Goal: Transaction & Acquisition: Purchase product/service

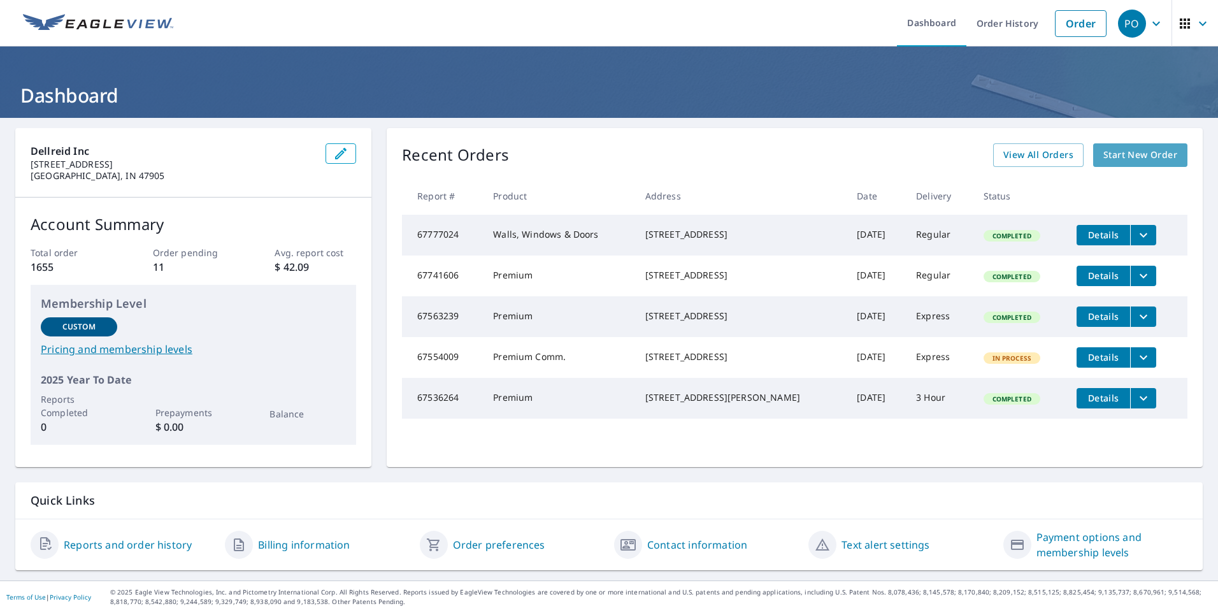
click at [1111, 162] on span "Start New Order" at bounding box center [1141, 155] width 74 height 16
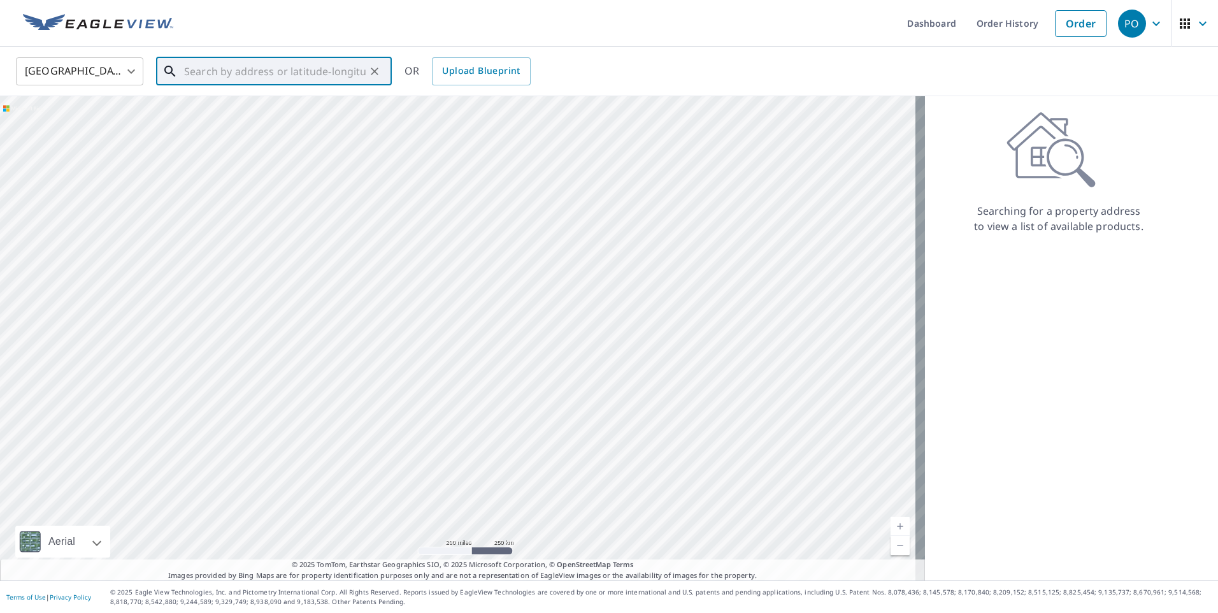
click at [297, 76] on input "text" at bounding box center [275, 72] width 182 height 36
click at [274, 127] on p "[GEOGRAPHIC_DATA], IN 47905" at bounding box center [282, 122] width 200 height 13
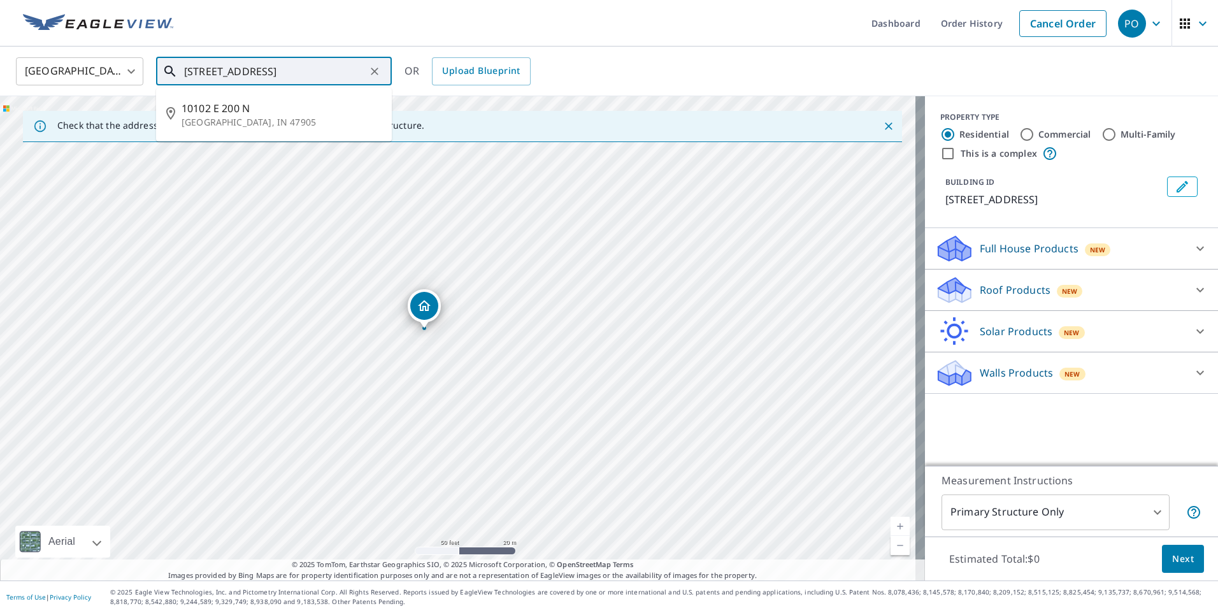
drag, startPoint x: 301, startPoint y: 70, endPoint x: 407, endPoint y: 82, distance: 107.1
click at [407, 82] on div "[GEOGRAPHIC_DATA] [GEOGRAPHIC_DATA] ​ [STREET_ADDRESS] ​ [GEOGRAPHIC_DATA][STRE…" at bounding box center [604, 71] width 1197 height 30
type input "[STREET_ADDRESS]"
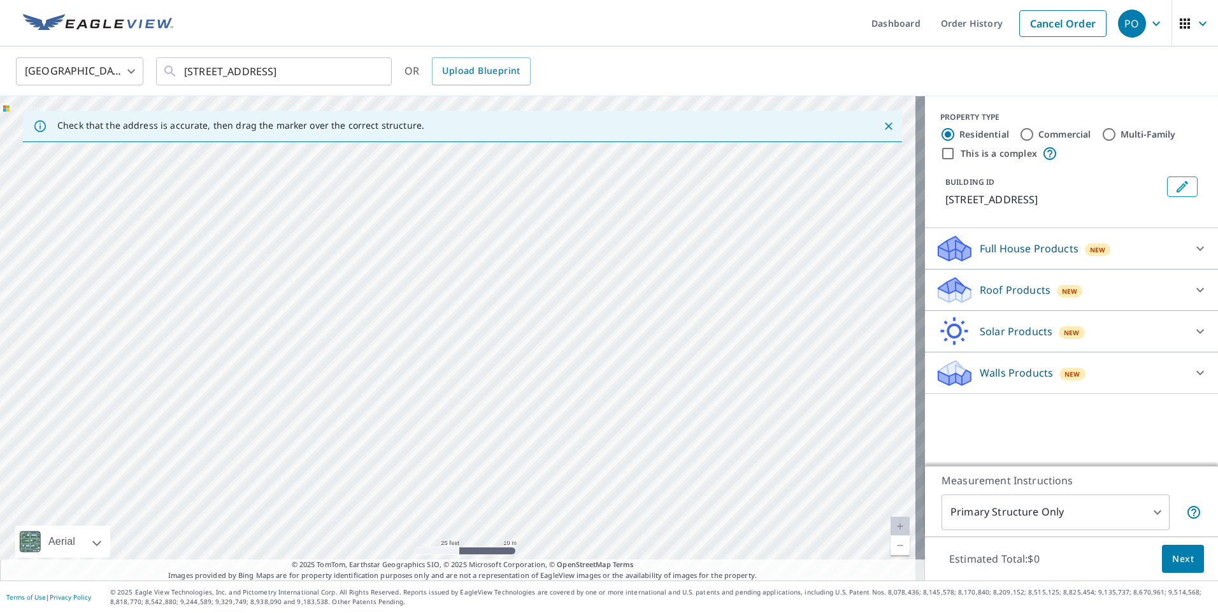
drag, startPoint x: 485, startPoint y: 206, endPoint x: 479, endPoint y: 464, distance: 258.2
click at [479, 464] on div "[STREET_ADDRESS]" at bounding box center [462, 338] width 925 height 484
drag, startPoint x: 410, startPoint y: 356, endPoint x: 719, endPoint y: 215, distance: 339.1
click at [749, 194] on div "[STREET_ADDRESS]" at bounding box center [462, 338] width 925 height 484
click at [574, 460] on div "[STREET_ADDRESS]" at bounding box center [462, 338] width 925 height 484
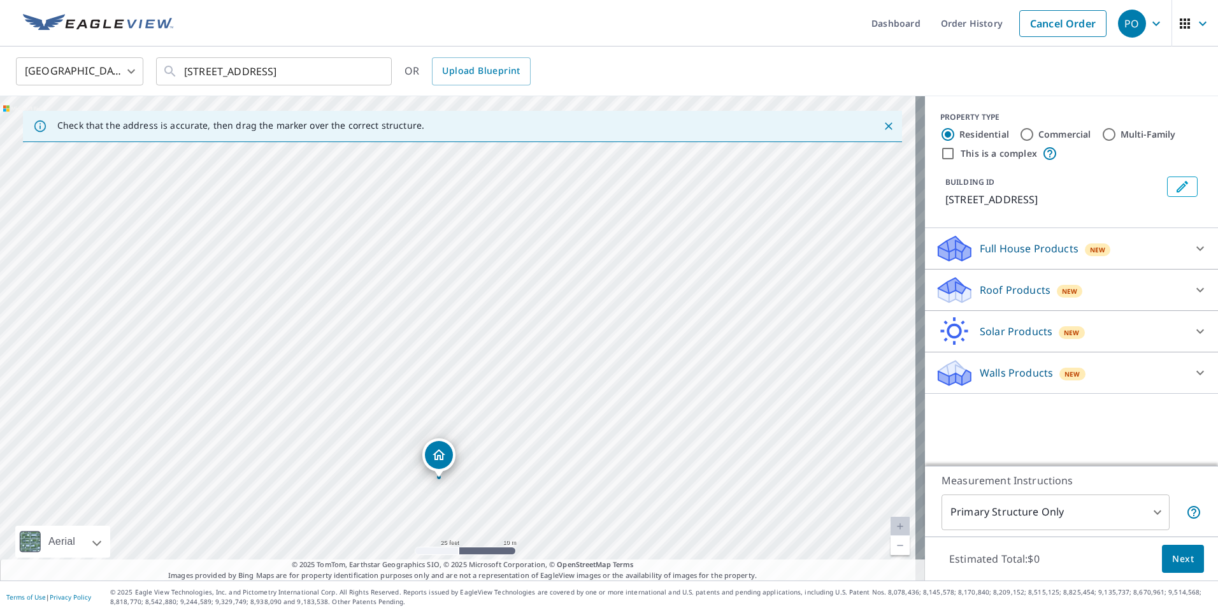
click at [582, 454] on div "[STREET_ADDRESS]" at bounding box center [462, 338] width 925 height 484
drag, startPoint x: 440, startPoint y: 461, endPoint x: 449, endPoint y: 141, distance: 320.0
click at [449, 141] on div "Check that the address is accurate, then drag the marker over the correct struc…" at bounding box center [462, 338] width 925 height 484
click at [449, 123] on div "Check that the address is accurate, then drag the marker over the correct struc…" at bounding box center [462, 126] width 879 height 31
click at [826, 303] on div "[STREET_ADDRESS]" at bounding box center [462, 338] width 925 height 484
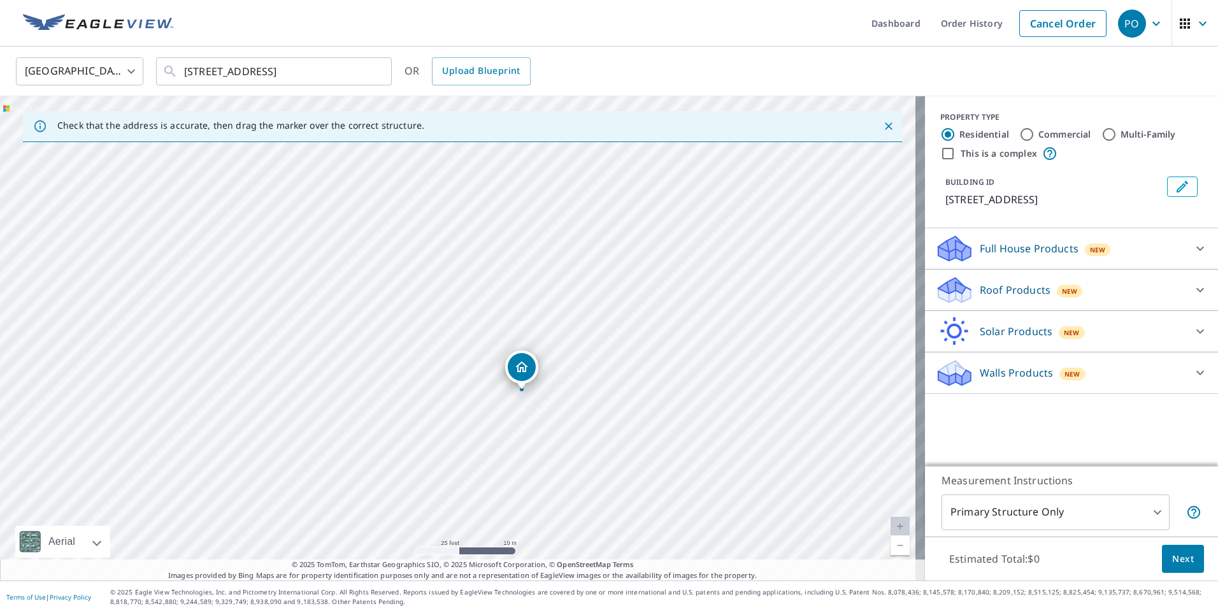
click at [890, 357] on div "[STREET_ADDRESS]" at bounding box center [462, 338] width 925 height 484
drag, startPoint x: 521, startPoint y: 370, endPoint x: 518, endPoint y: 400, distance: 30.1
click at [995, 287] on p "Roof Products" at bounding box center [1015, 289] width 71 height 15
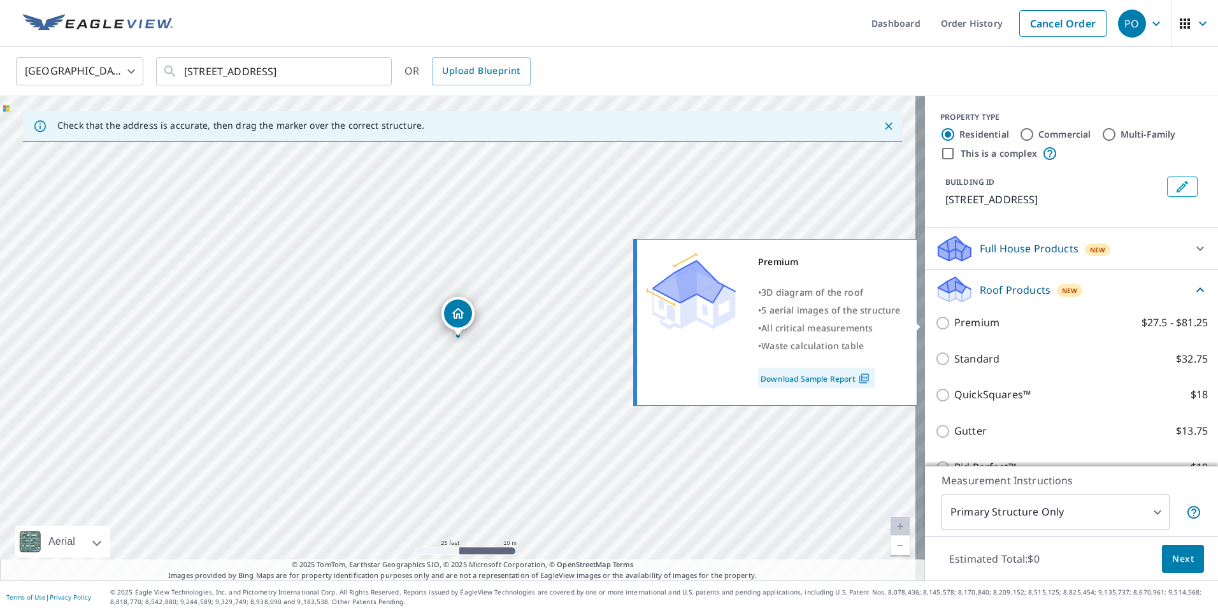
click at [944, 329] on div "Premium $27.5 - $81.25" at bounding box center [1071, 323] width 273 height 16
click at [935, 326] on input "Premium $27.5 - $81.25" at bounding box center [944, 322] width 19 height 15
checkbox input "true"
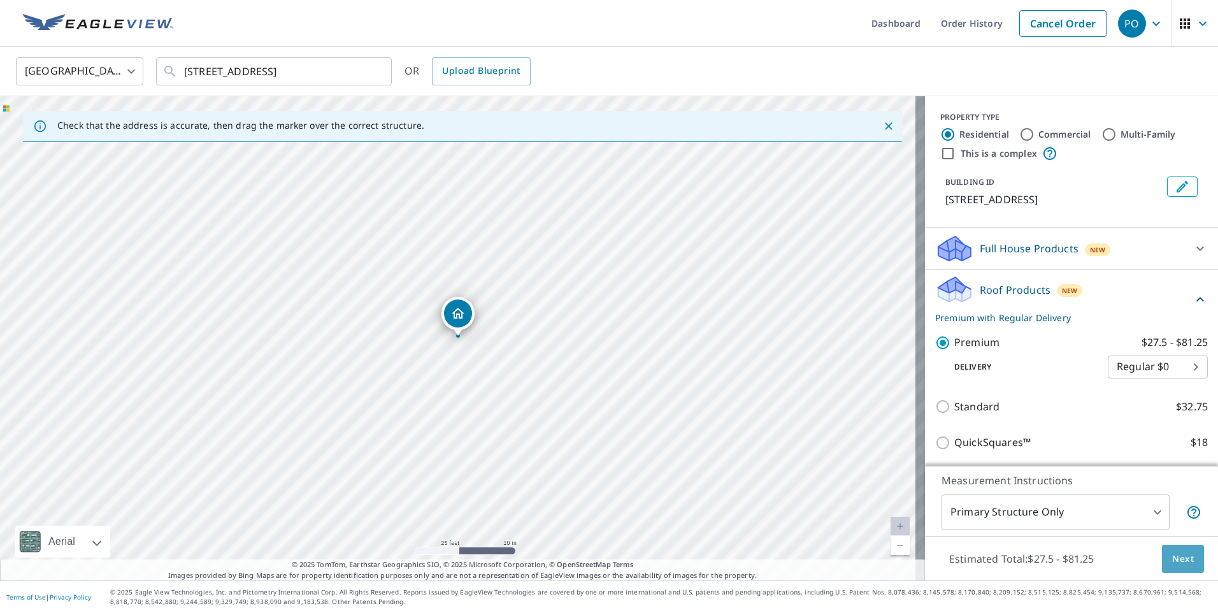
click at [1173, 556] on span "Next" at bounding box center [1184, 559] width 22 height 16
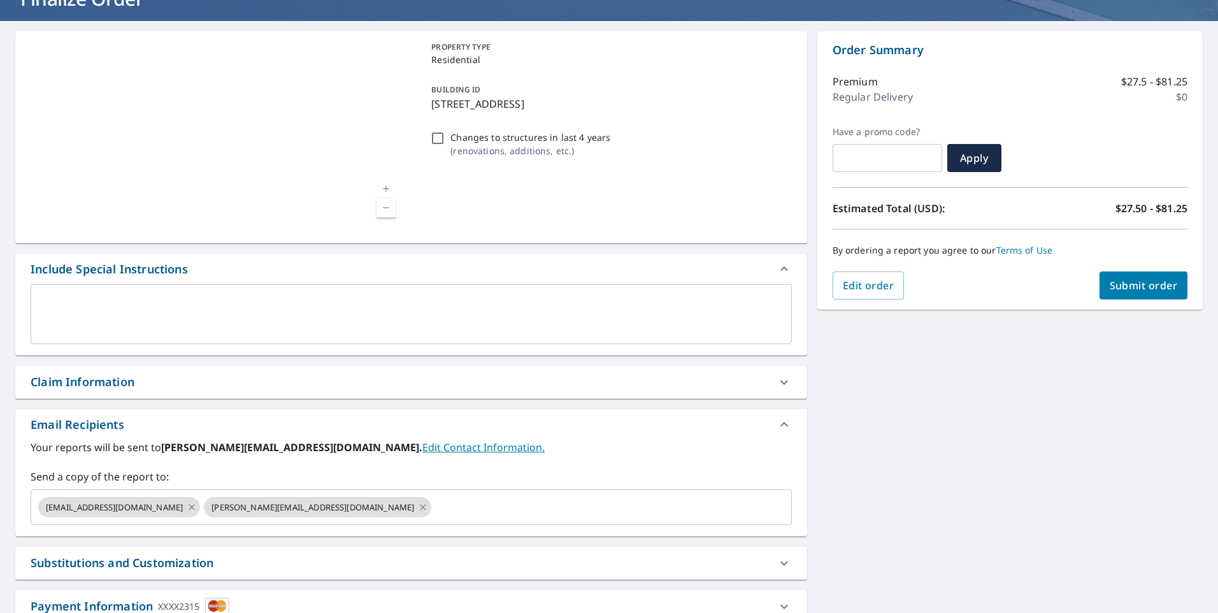
scroll to position [127, 0]
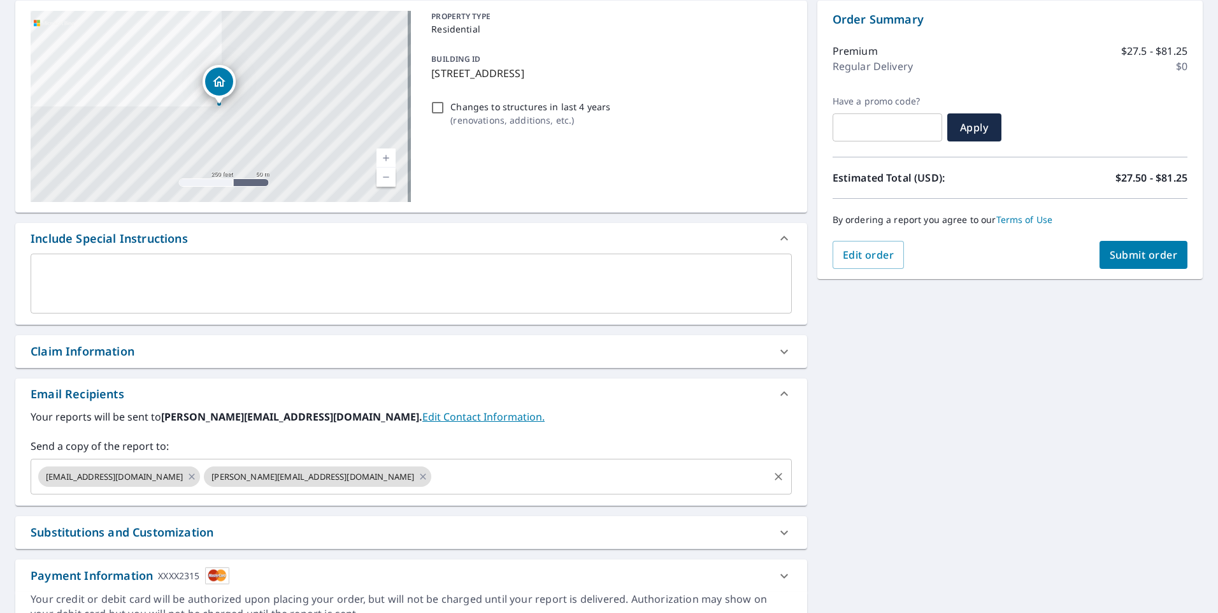
click at [433, 476] on input "text" at bounding box center [599, 477] width 333 height 24
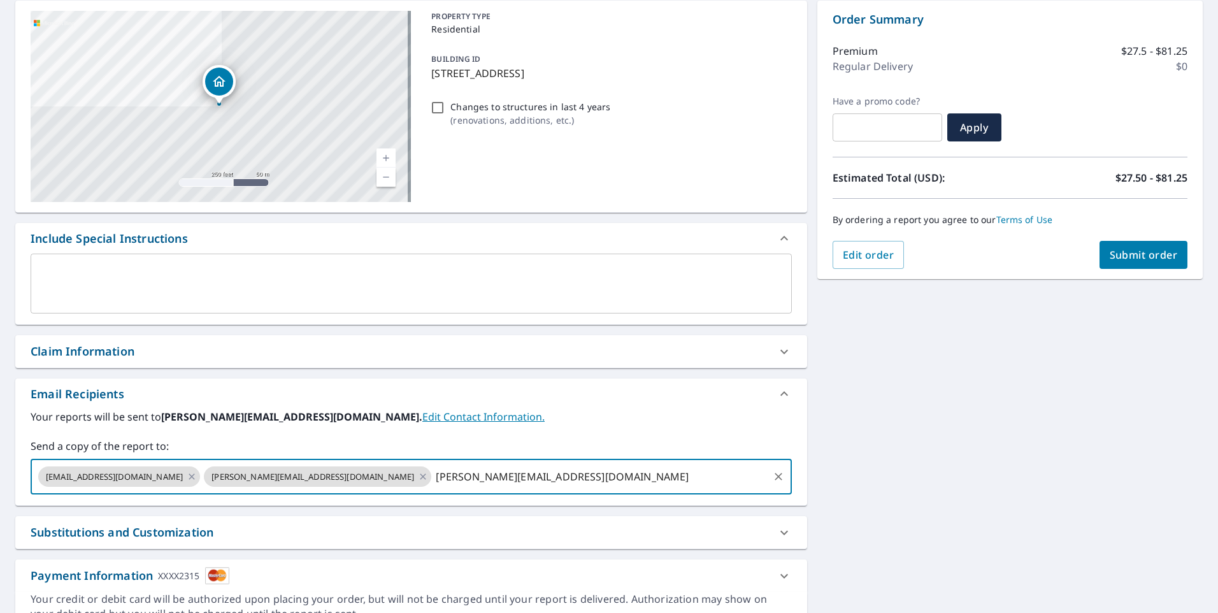
drag, startPoint x: 484, startPoint y: 476, endPoint x: 519, endPoint y: 461, distance: 38.0
click at [489, 476] on input "[PERSON_NAME][EMAIL_ADDRESS][DOMAIN_NAME]" at bounding box center [599, 477] width 333 height 24
type input "[PERSON_NAME][EMAIL_ADDRESS][DOMAIN_NAME]"
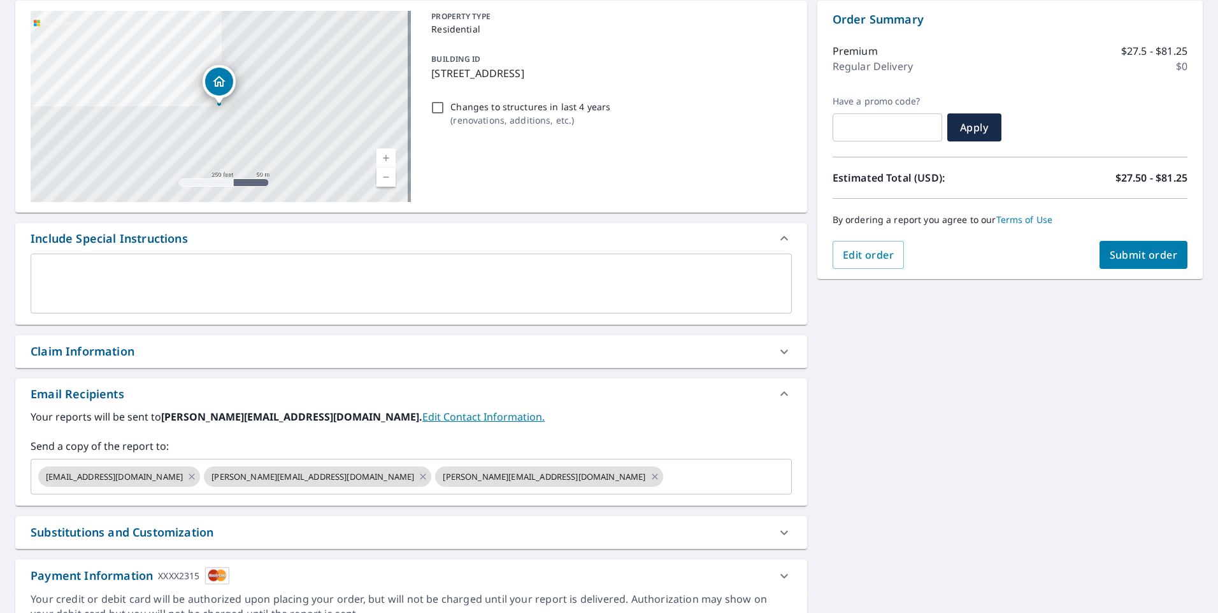
click at [550, 437] on div "Your reports will be sent to [PERSON_NAME][EMAIL_ADDRESS][DOMAIN_NAME]. Edit Co…" at bounding box center [412, 451] width 762 height 85
click at [1137, 259] on span "Submit order" at bounding box center [1144, 255] width 68 height 14
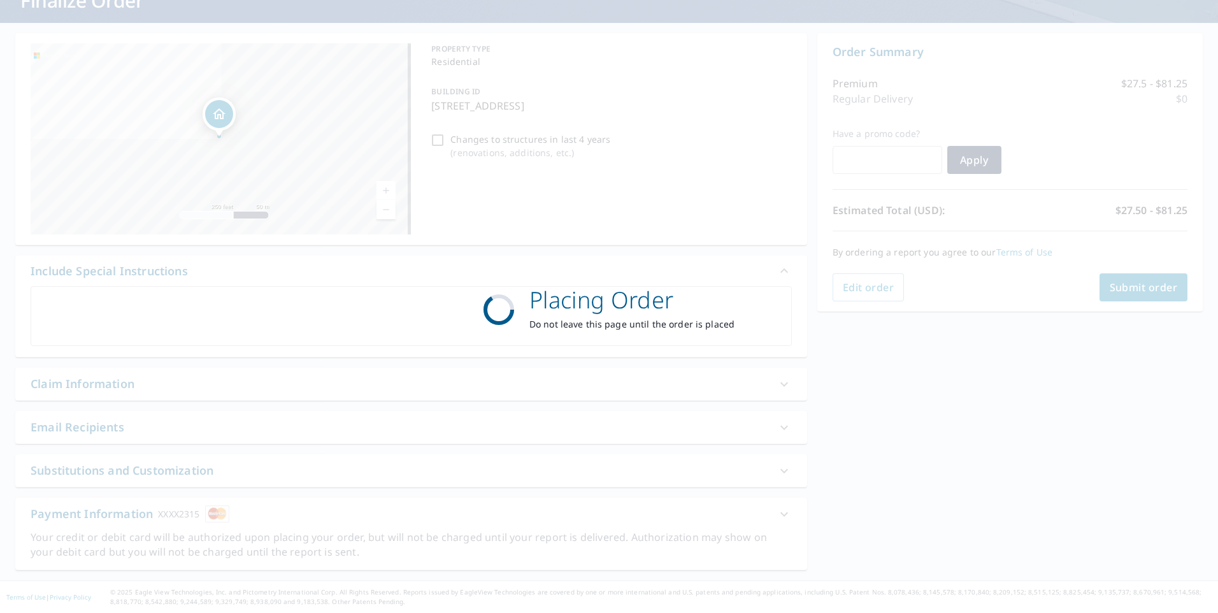
scroll to position [95, 0]
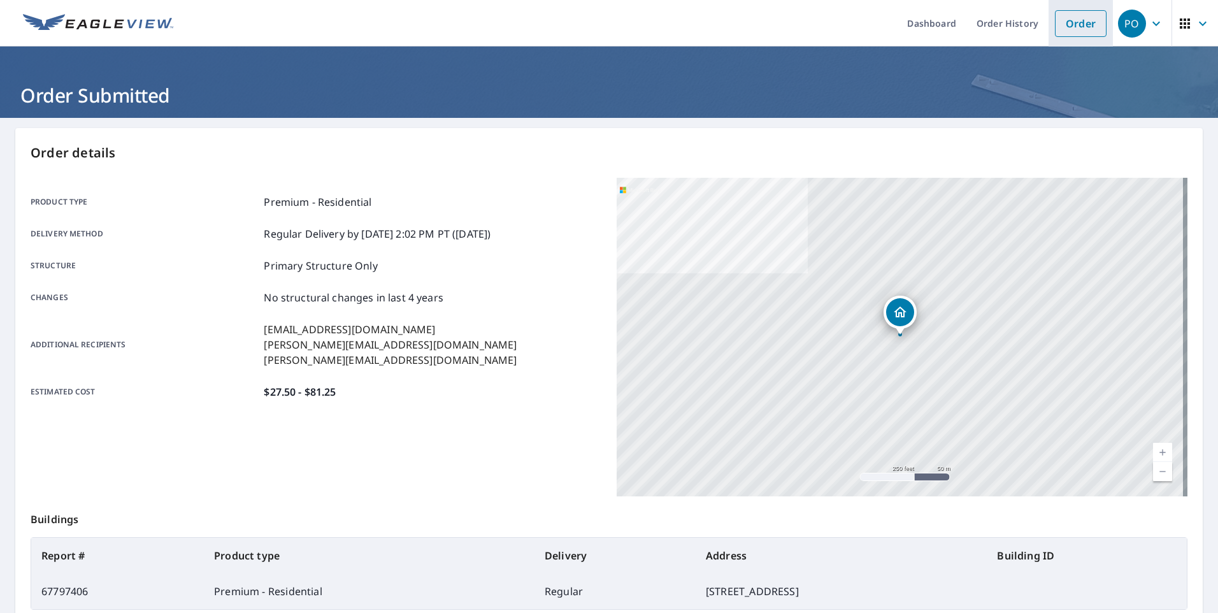
click at [1064, 36] on li "Order" at bounding box center [1081, 23] width 64 height 47
click at [1062, 29] on link "Order" at bounding box center [1081, 23] width 52 height 27
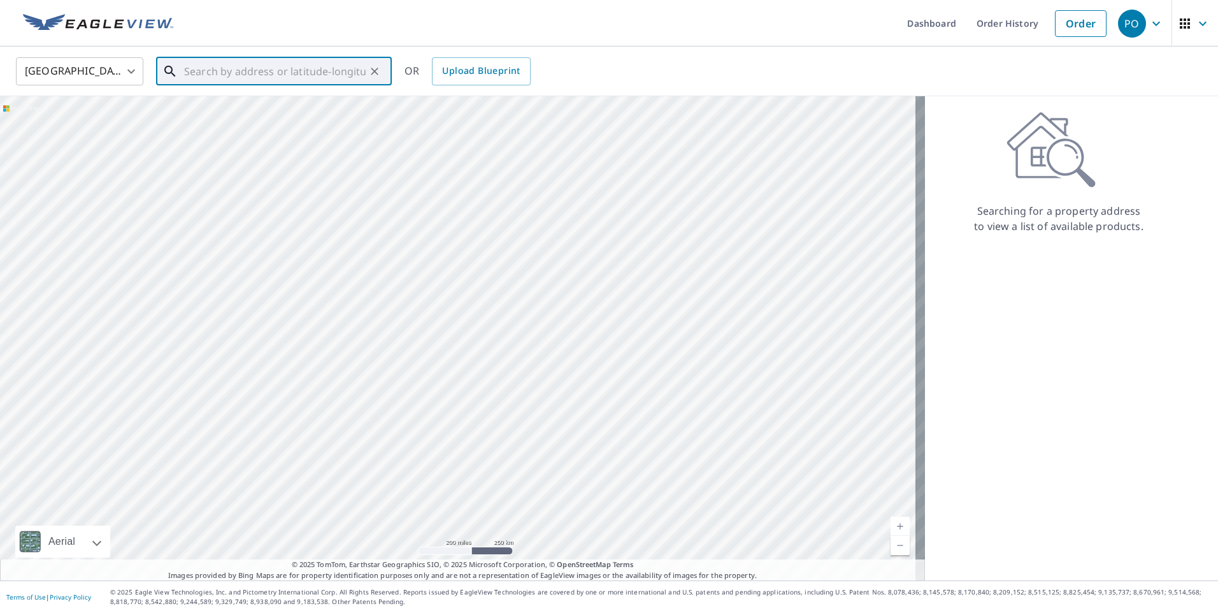
click at [333, 80] on input "text" at bounding box center [275, 72] width 182 height 36
paste input "[STREET_ADDRESS][PERSON_NAME],"
click at [321, 121] on p "[GEOGRAPHIC_DATA], IN 47904" at bounding box center [282, 122] width 200 height 13
type input "[STREET_ADDRESS][PERSON_NAME]"
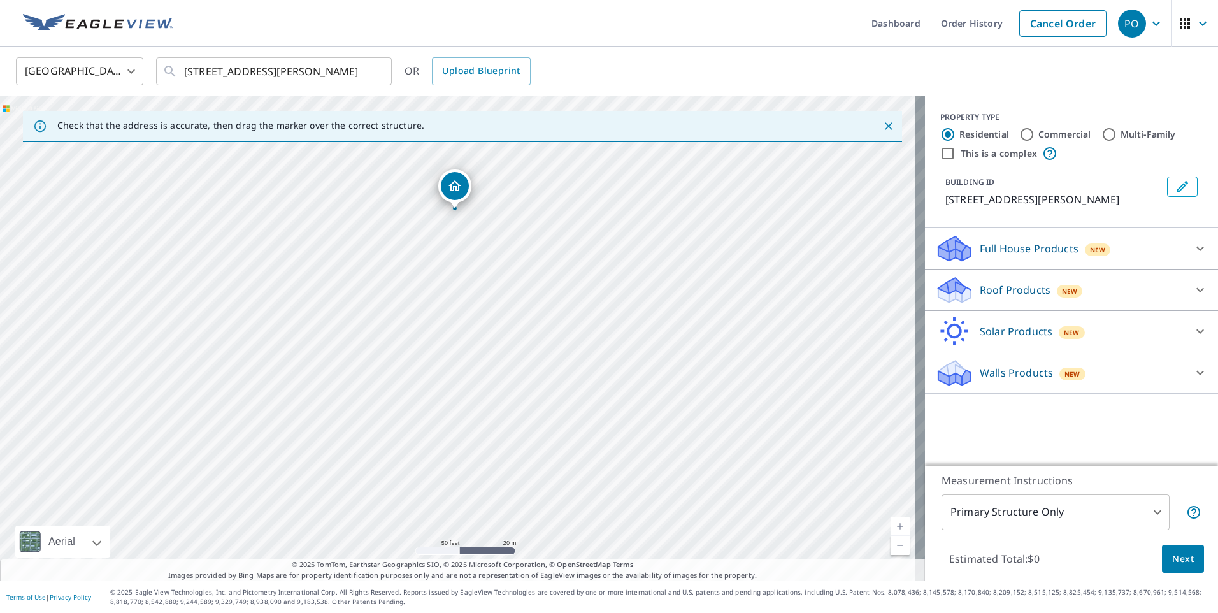
drag, startPoint x: 444, startPoint y: 358, endPoint x: 440, endPoint y: 231, distance: 127.5
click at [440, 231] on div "[STREET_ADDRESS][PERSON_NAME]" at bounding box center [462, 338] width 925 height 484
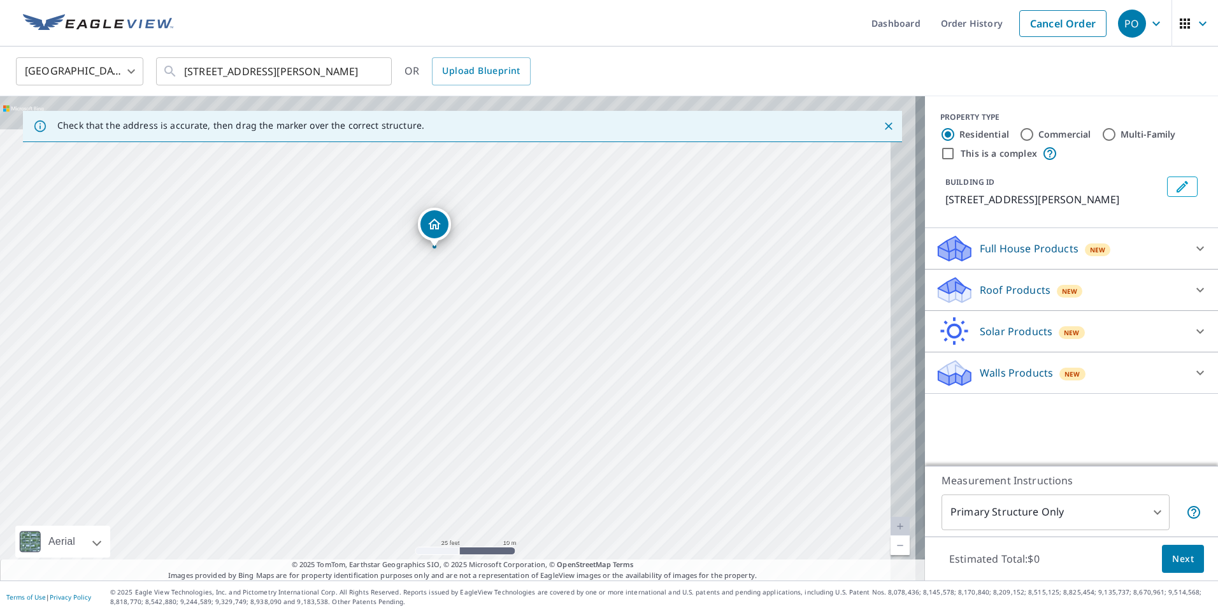
click at [376, 298] on div "[STREET_ADDRESS][PERSON_NAME]" at bounding box center [462, 338] width 925 height 484
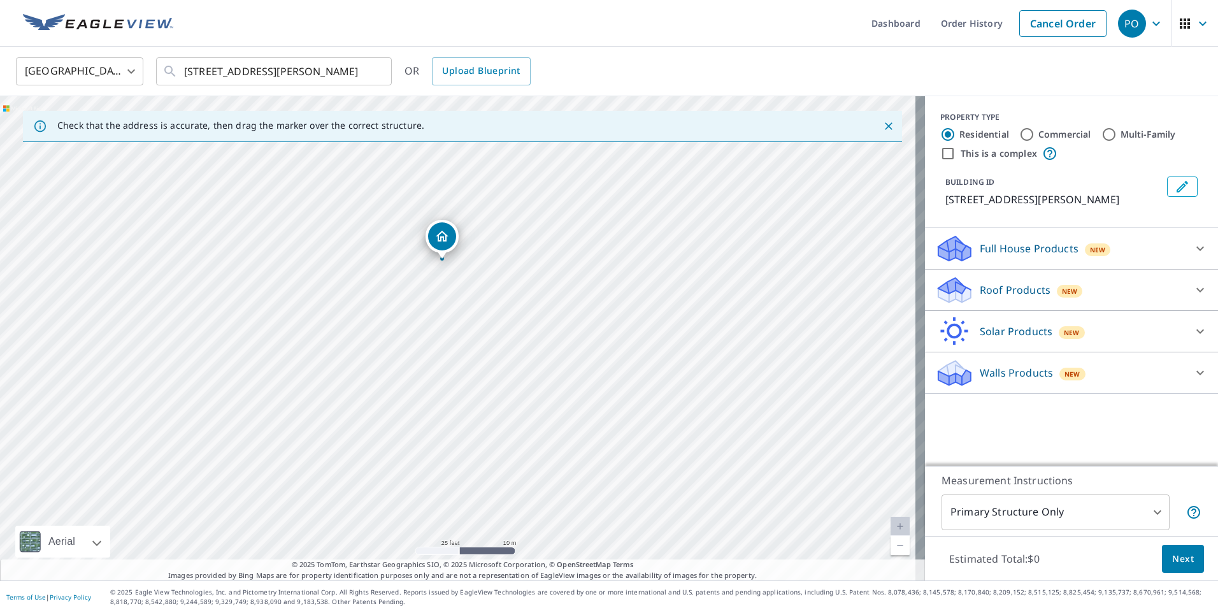
drag, startPoint x: 436, startPoint y: 223, endPoint x: 444, endPoint y: 233, distance: 13.1
drag, startPoint x: 178, startPoint y: 71, endPoint x: 354, endPoint y: 68, distance: 175.3
click at [355, 66] on div "[STREET_ADDRESS][PERSON_NAME] ​" at bounding box center [274, 71] width 236 height 28
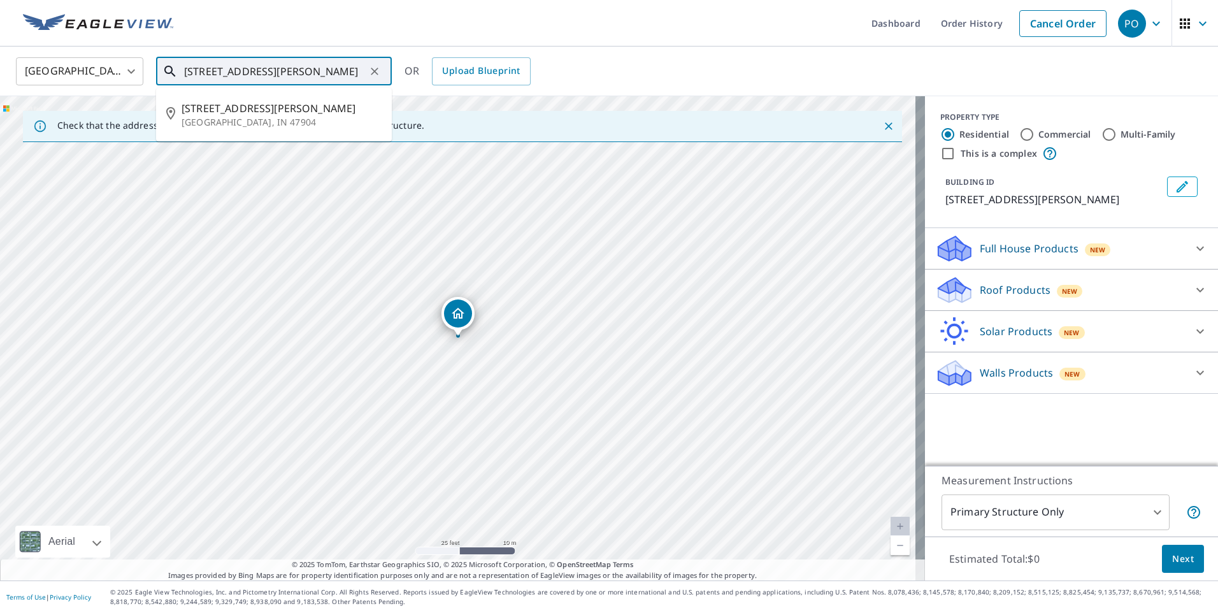
drag, startPoint x: 353, startPoint y: 68, endPoint x: 171, endPoint y: 66, distance: 181.6
click at [171, 66] on div "[STREET_ADDRESS][PERSON_NAME] ​" at bounding box center [274, 71] width 236 height 28
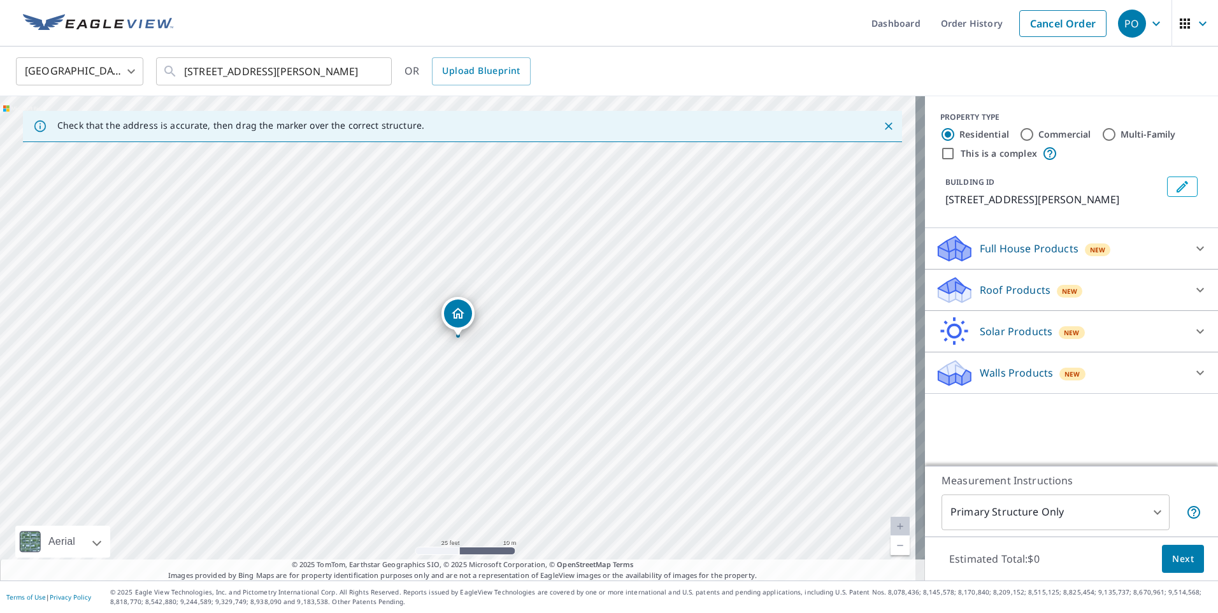
click at [1006, 287] on p "Roof Products" at bounding box center [1015, 289] width 71 height 15
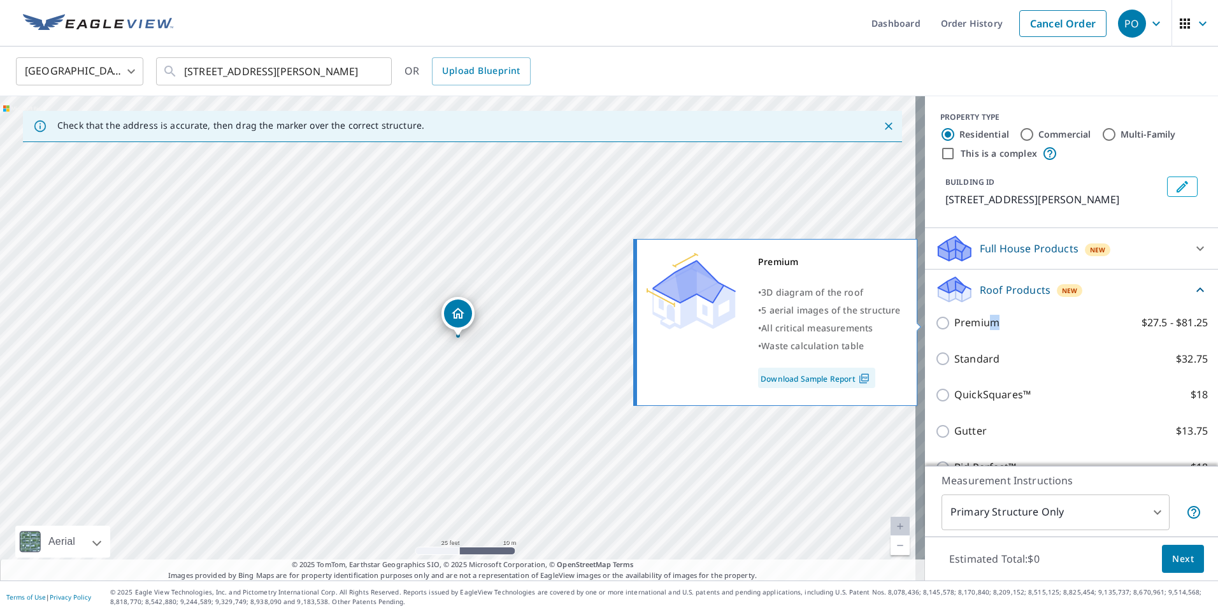
click at [985, 324] on p "Premium" at bounding box center [977, 323] width 45 height 16
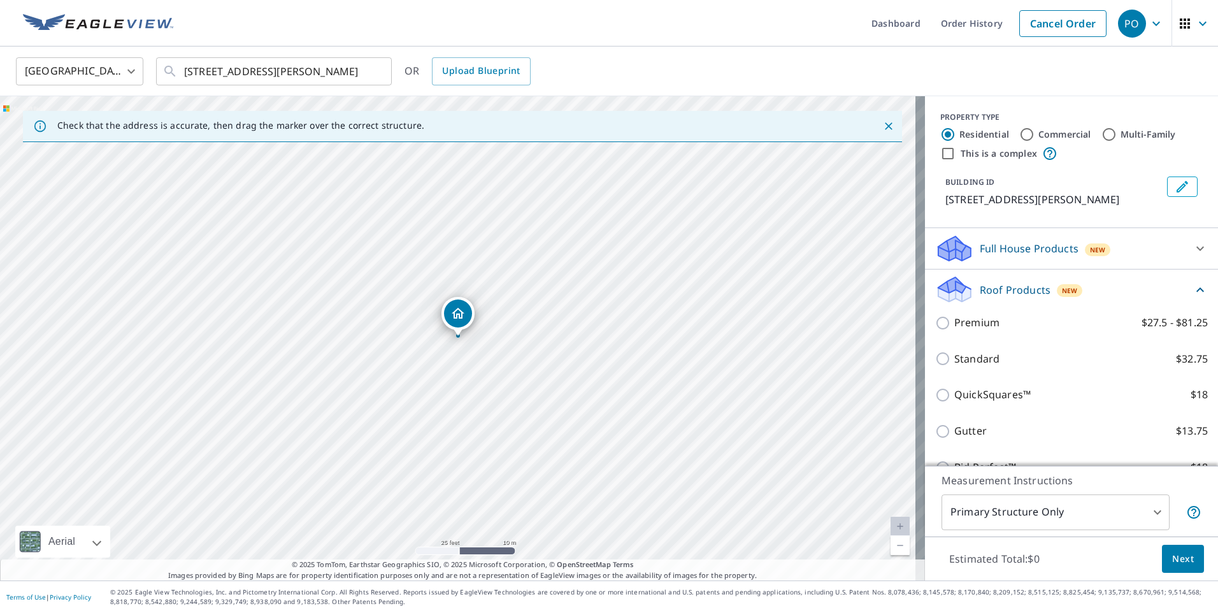
drag, startPoint x: 985, startPoint y: 324, endPoint x: 940, endPoint y: 325, distance: 44.6
click at [940, 325] on div "Premium $27.5 - $81.25" at bounding box center [1071, 323] width 273 height 16
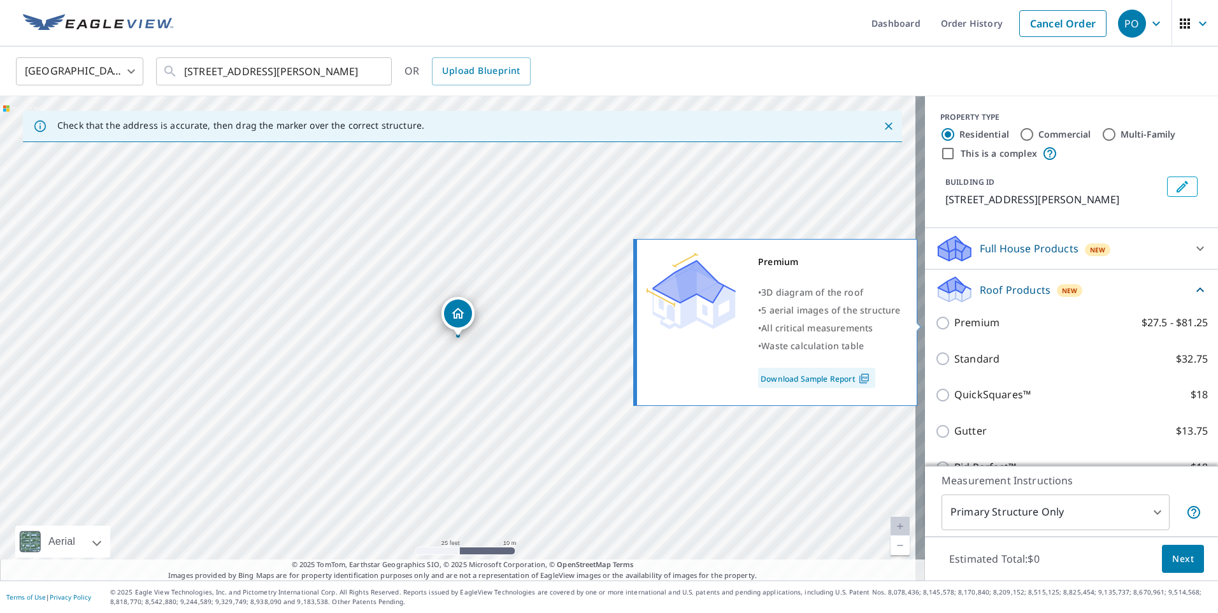
click at [936, 324] on input "Premium $27.5 - $81.25" at bounding box center [944, 322] width 19 height 15
checkbox input "true"
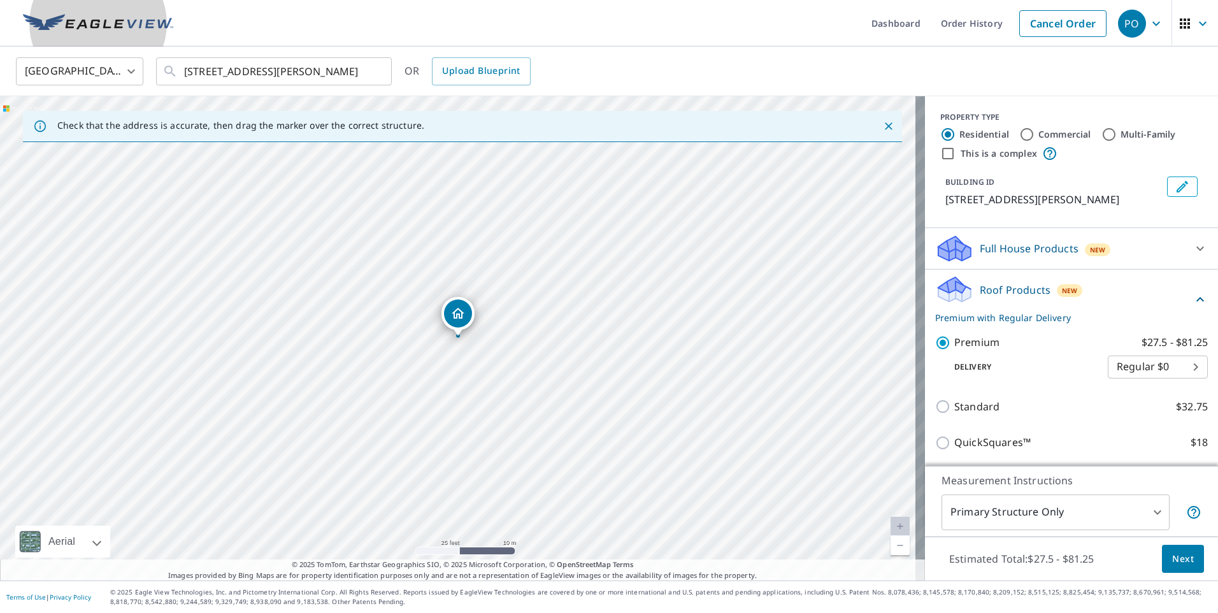
click at [116, 24] on img at bounding box center [98, 23] width 150 height 19
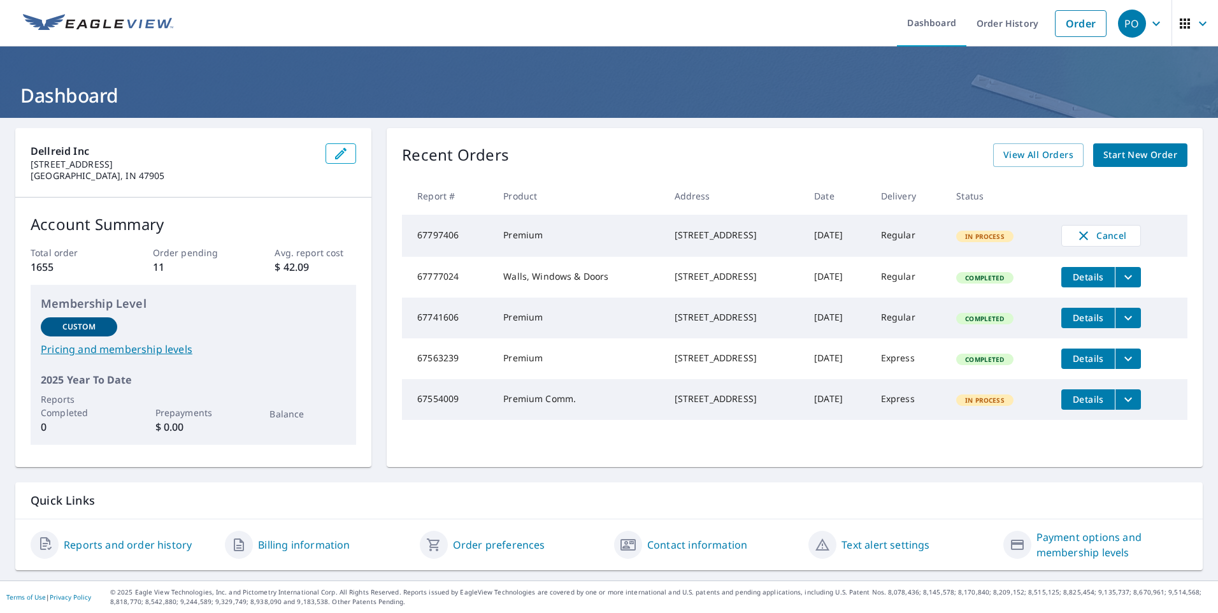
click at [1089, 405] on span "Details" at bounding box center [1088, 399] width 38 height 12
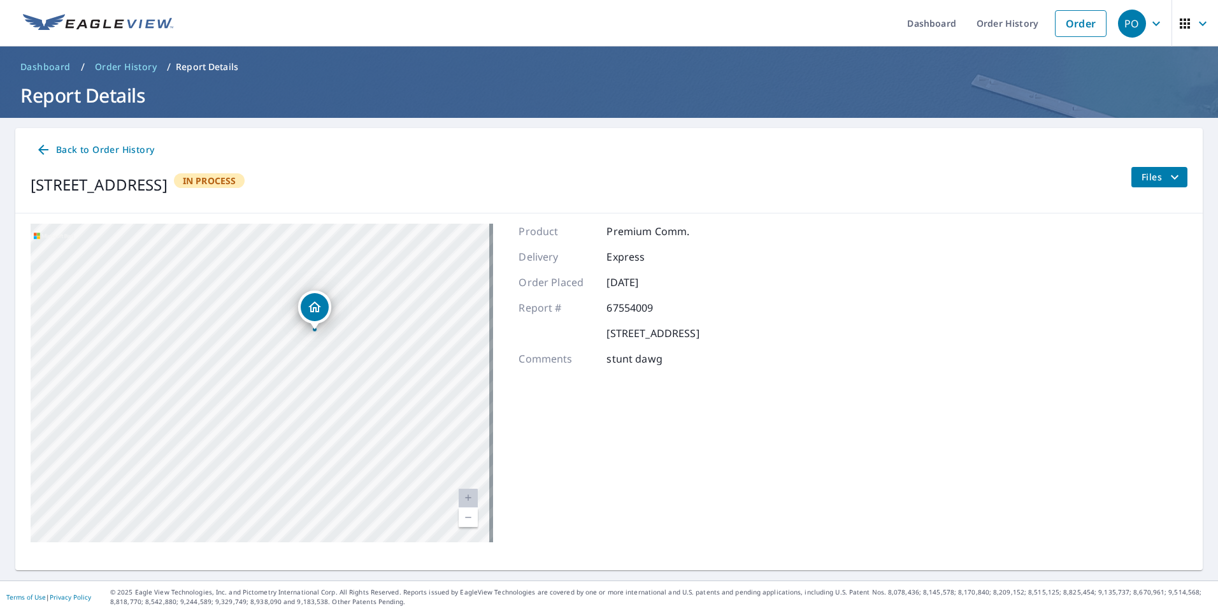
drag, startPoint x: 170, startPoint y: 366, endPoint x: 243, endPoint y: 352, distance: 75.2
click at [234, 354] on div "[STREET_ADDRESS]" at bounding box center [262, 383] width 463 height 319
drag, startPoint x: 328, startPoint y: 308, endPoint x: 310, endPoint y: 333, distance: 31.0
click at [310, 333] on icon "Dropped pin, building 1, Residential property, 110 N Front St Rensselaer, IN 47…" at bounding box center [310, 326] width 15 height 15
